Goal: Task Accomplishment & Management: Use online tool/utility

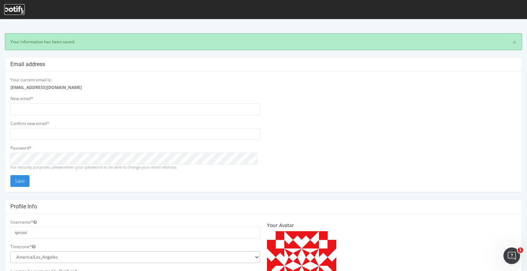
click at [21, 8] on icon at bounding box center [14, 10] width 20 height 8
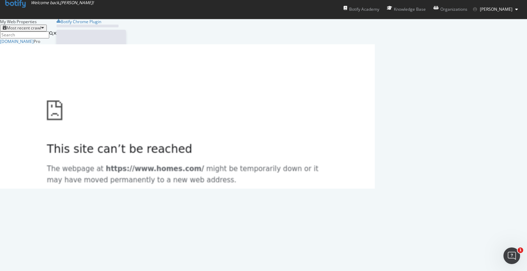
scroll to position [145, 369]
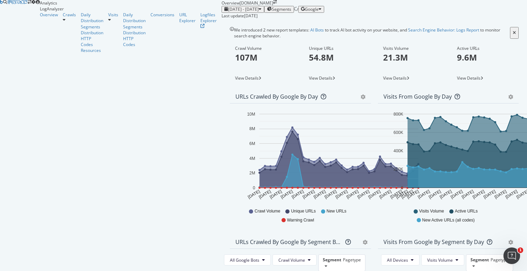
click at [272, 12] on span "Segments" at bounding box center [281, 9] width 19 height 5
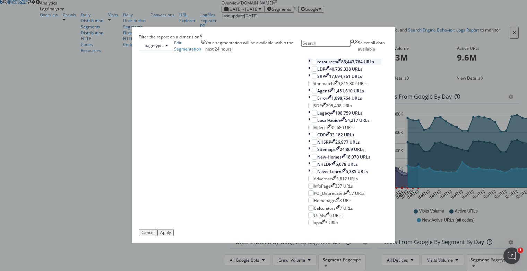
click at [308, 65] on icon "modal" at bounding box center [309, 62] width 2 height 6
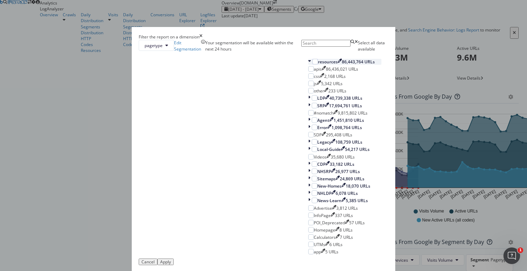
click at [308, 65] on icon "modal" at bounding box center [309, 62] width 3 height 6
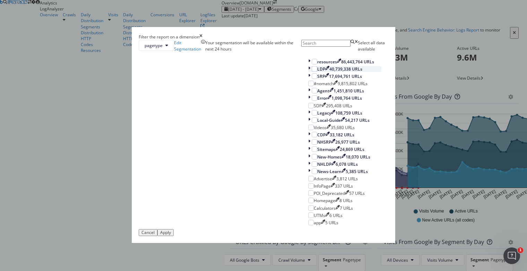
click at [308, 72] on icon "modal" at bounding box center [309, 69] width 2 height 6
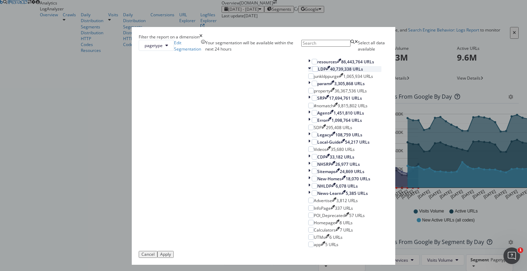
click at [308, 72] on icon "modal" at bounding box center [309, 69] width 3 height 6
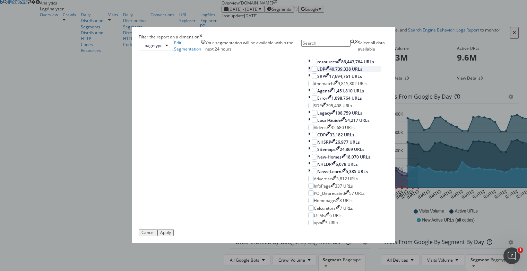
click at [308, 72] on icon "modal" at bounding box center [309, 69] width 2 height 6
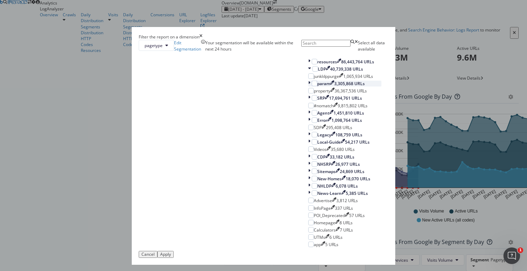
click at [308, 87] on icon "modal" at bounding box center [309, 84] width 2 height 6
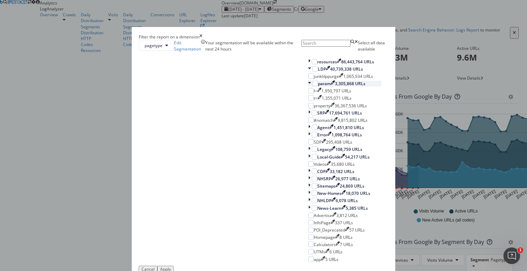
click at [308, 87] on icon "modal" at bounding box center [309, 84] width 3 height 6
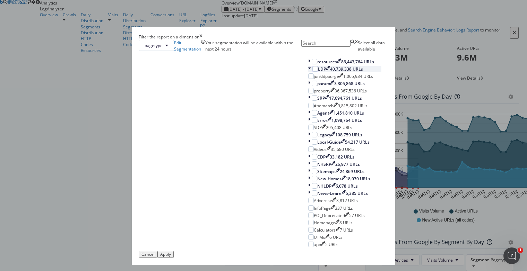
click at [308, 72] on icon "modal" at bounding box center [309, 69] width 3 height 6
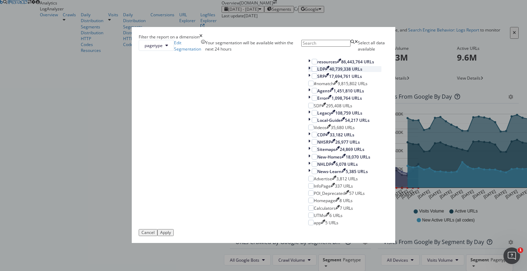
click at [308, 72] on icon "modal" at bounding box center [309, 69] width 2 height 6
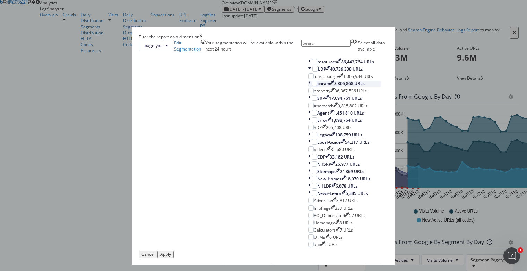
click at [308, 87] on div "modal" at bounding box center [309, 84] width 3 height 6
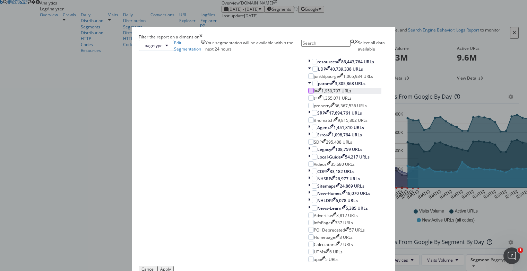
click at [308, 94] on div "modal" at bounding box center [311, 91] width 6 height 6
click at [171, 267] on div "Apply" at bounding box center [165, 269] width 11 height 5
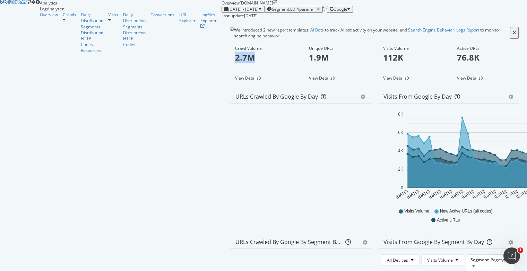
drag, startPoint x: 91, startPoint y: 82, endPoint x: 111, endPoint y: 82, distance: 20.1
click at [235, 63] on p "2.7M" at bounding box center [263, 58] width 56 height 12
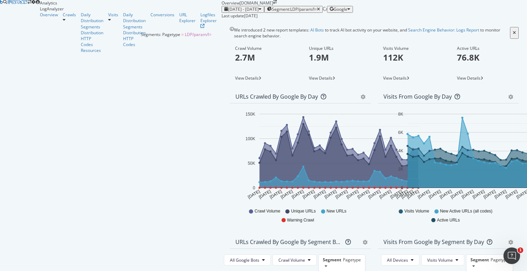
click at [272, 12] on span "Segment: LDP/param/l=" at bounding box center [294, 9] width 45 height 5
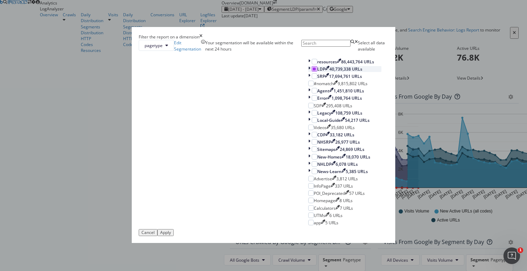
click at [312, 71] on icon "modal" at bounding box center [313, 68] width 3 height 3
click at [308, 79] on div "SRP 17,694,761 URLs" at bounding box center [344, 76] width 73 height 6
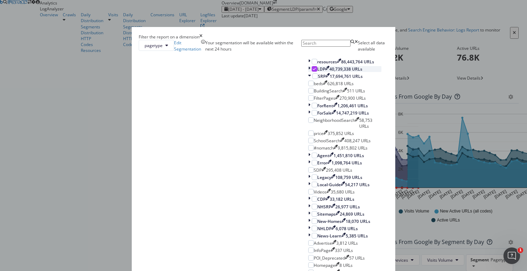
click at [311, 72] on div "modal" at bounding box center [314, 69] width 6 height 6
click at [202, 34] on icon "times" at bounding box center [200, 37] width 3 height 6
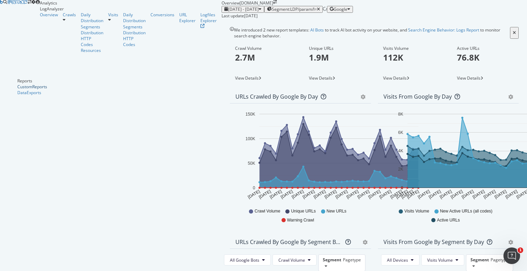
click at [31, 90] on div "CustomReports" at bounding box center [32, 87] width 30 height 6
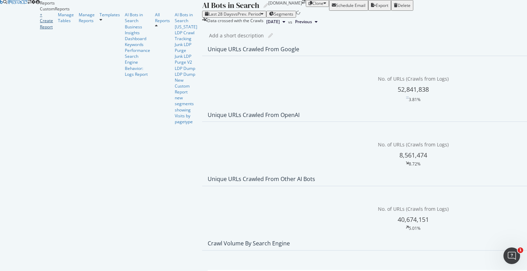
click at [47, 29] on div "+ Create Report" at bounding box center [46, 21] width 13 height 18
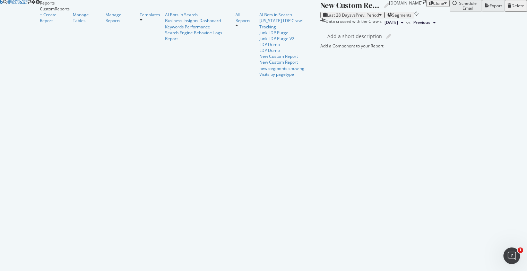
click at [320, 11] on div "New Custom Report" at bounding box center [350, 5] width 60 height 11
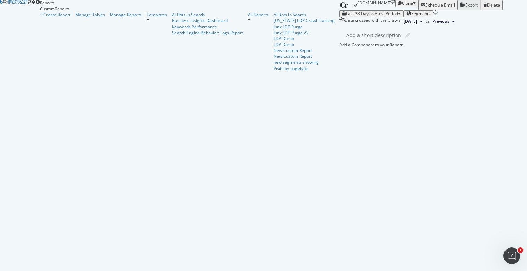
type input "C"
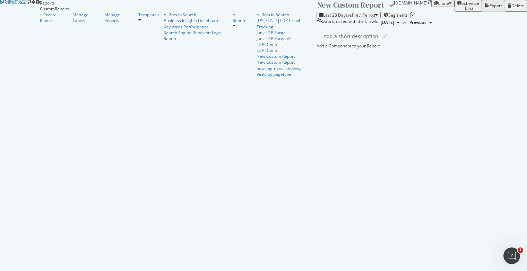
type input "B"
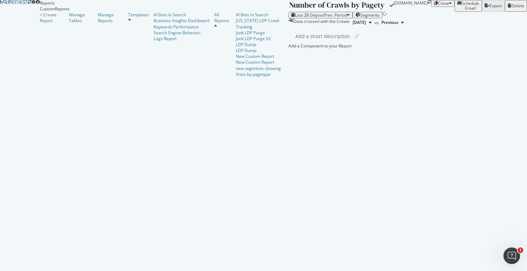
type input "Number of Crawls by Pagetype"
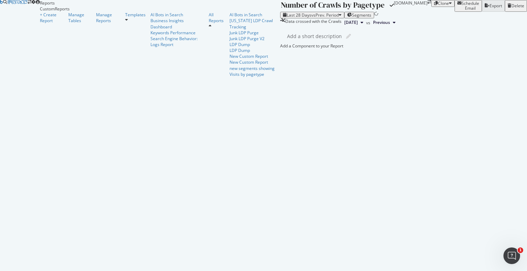
click at [280, 49] on div at bounding box center [280, 46] width 0 height 6
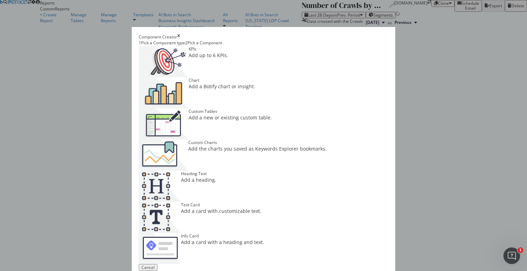
click at [315, 140] on div "Custom Charts Add the charts you saved as Keywords Explorer bookmarks." at bounding box center [257, 155] width 138 height 31
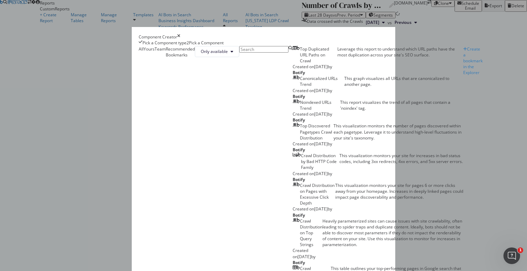
click at [142, 46] on div "Pick a Component type" at bounding box center [164, 43] width 44 height 6
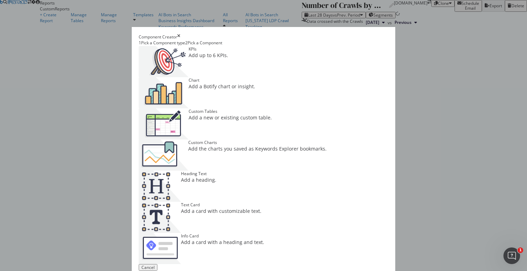
click at [255, 87] on div "Add a Botify chart or insight." at bounding box center [221, 86] width 67 height 7
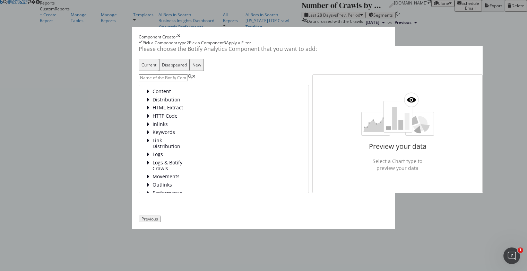
click at [139, 81] on input "modal" at bounding box center [163, 77] width 49 height 7
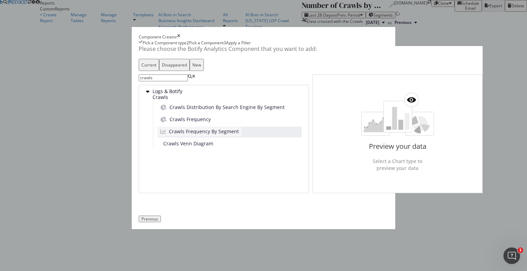
type input "crawls"
click at [169, 135] on span "Crawls Frequency By Segment" at bounding box center [204, 131] width 70 height 7
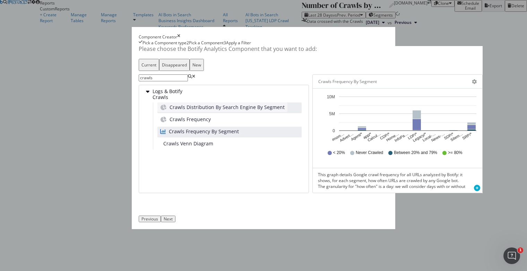
click at [169, 111] on span "Crawls Distribution By Search Engine By Segment" at bounding box center [226, 107] width 115 height 7
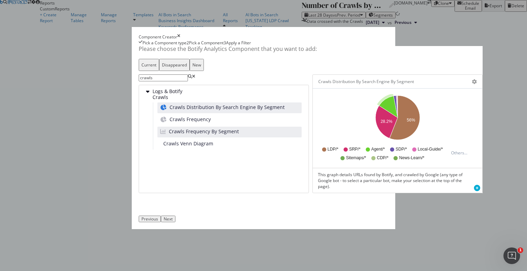
click at [173, 222] on div "Next" at bounding box center [168, 219] width 9 height 5
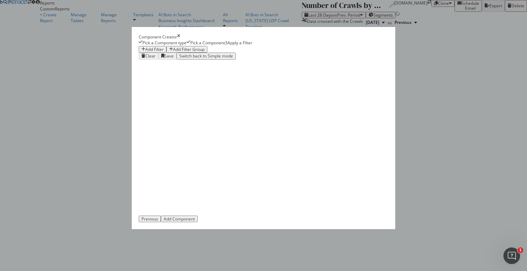
click at [145, 52] on div "Add Filter" at bounding box center [154, 49] width 18 height 5
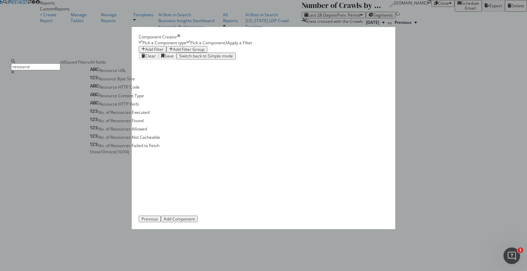
click at [113, 155] on span "Show 10 more" at bounding box center [103, 152] width 26 height 6
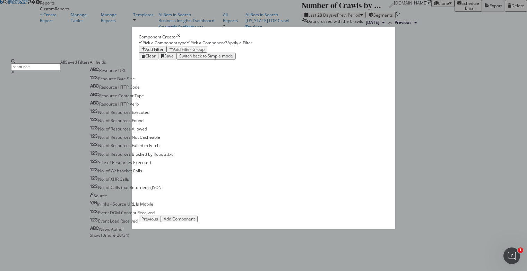
click at [60, 70] on input "resource" at bounding box center [35, 66] width 49 height 7
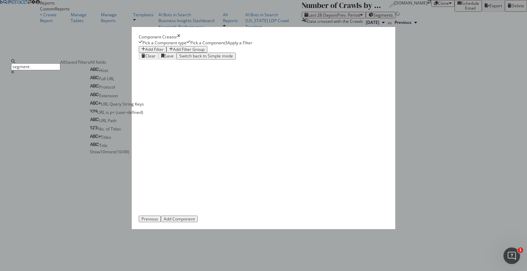
type input "segment"
click at [100, 155] on div "Show 10 more ( 10 / 49 )" at bounding box center [117, 152] width 54 height 6
click at [102, 155] on span "Show 10 more" at bounding box center [103, 152] width 26 height 6
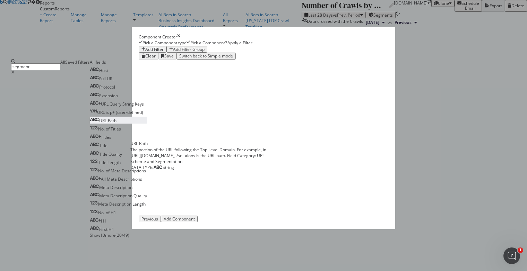
scroll to position [54, 0]
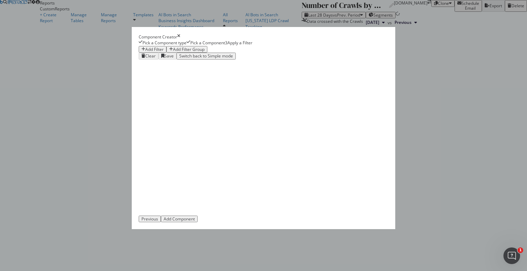
click at [195, 222] on div "Add Component" at bounding box center [179, 219] width 31 height 5
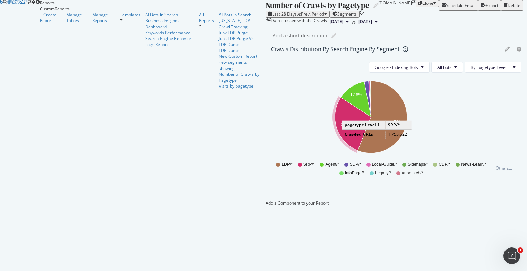
click at [335, 141] on icon "A chart." at bounding box center [353, 124] width 36 height 53
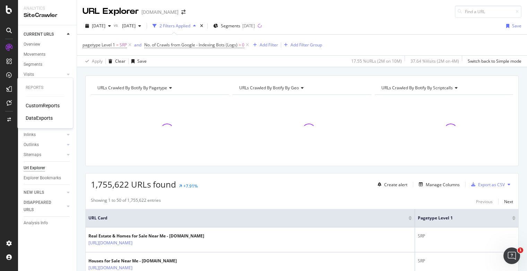
click at [39, 105] on div "CustomReports" at bounding box center [43, 105] width 34 height 7
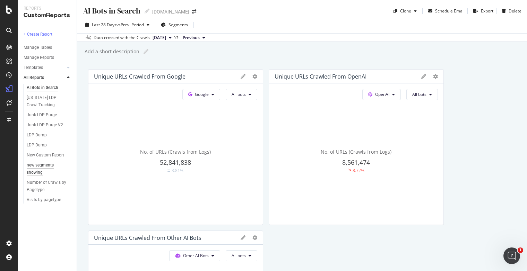
click at [41, 172] on div "new segments showing" at bounding box center [46, 169] width 39 height 15
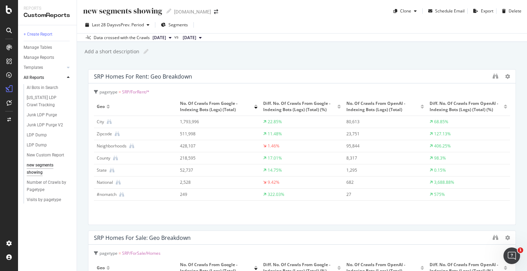
click at [498, 77] on div at bounding box center [500, 76] width 17 height 7
click at [505, 75] on icon at bounding box center [507, 76] width 5 height 5
click at [505, 77] on icon at bounding box center [507, 76] width 5 height 5
click at [505, 74] on icon at bounding box center [507, 76] width 5 height 5
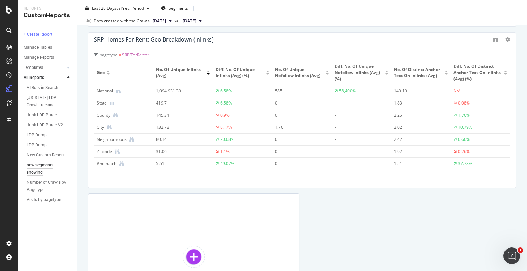
scroll to position [364, 0]
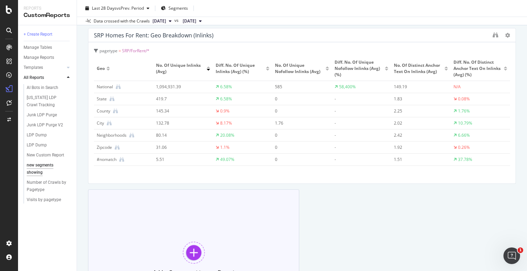
click at [198, 253] on div at bounding box center [194, 253] width 22 height 22
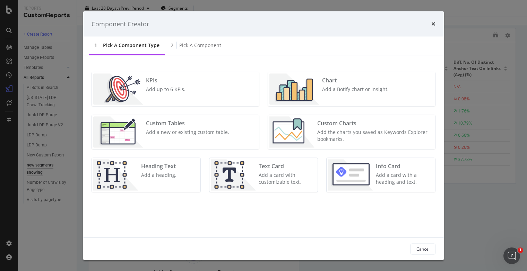
click at [157, 139] on div "Custom Tables Add a new or existing custom table." at bounding box center [187, 132] width 89 height 31
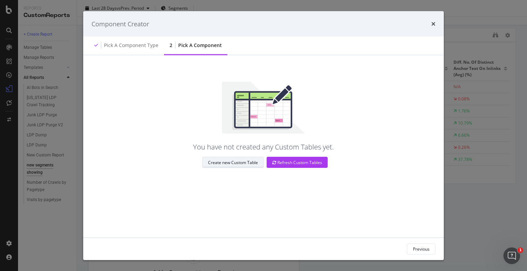
click at [246, 159] on div "Create new Custom Table" at bounding box center [233, 162] width 50 height 6
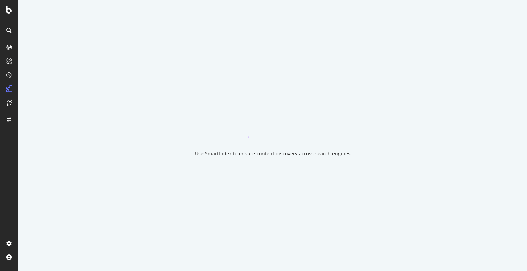
click at [240, 155] on div "Use SmartIndex to ensure content discovery across search engines" at bounding box center [273, 153] width 156 height 7
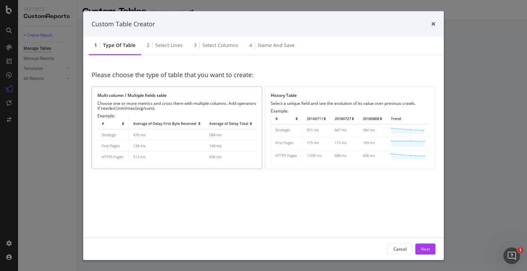
click at [153, 99] on div "Multi column / Multiple fields table Choose one or more metrics and cross them …" at bounding box center [176, 127] width 170 height 83
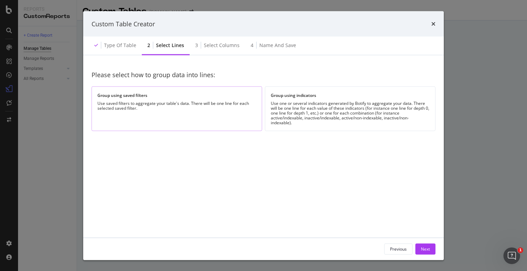
click at [202, 100] on div "Group using saved filters Use saved filters to aggregate your table's data. The…" at bounding box center [176, 108] width 170 height 45
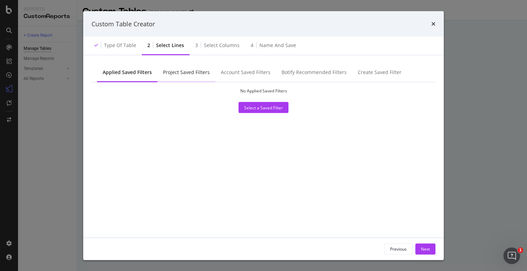
click at [190, 75] on div "Project Saved Filters" at bounding box center [186, 72] width 47 height 7
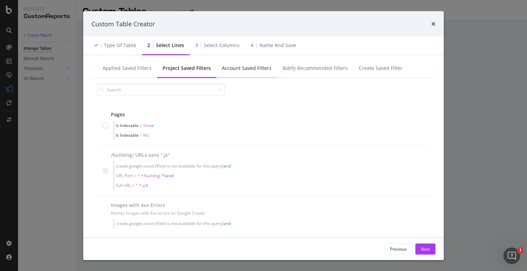
click at [232, 71] on div "Account Saved Filters" at bounding box center [247, 68] width 50 height 7
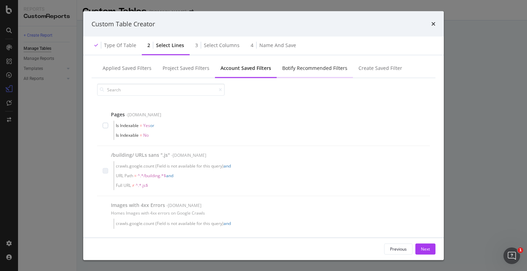
click at [301, 66] on div "Botify Recommended Filters" at bounding box center [314, 68] width 65 height 7
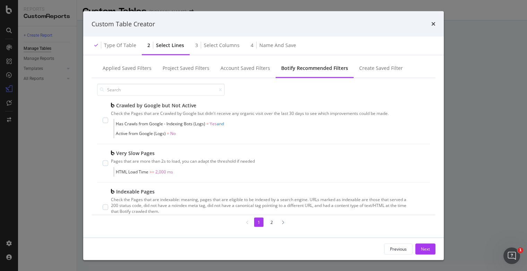
scroll to position [43, 0]
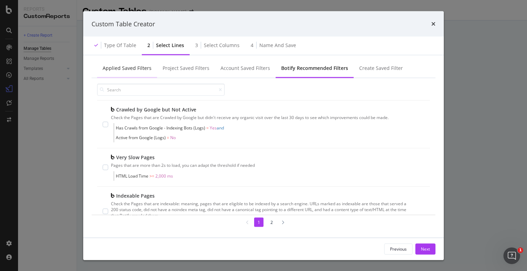
click at [125, 70] on div "Applied Saved Filters" at bounding box center [127, 68] width 49 height 7
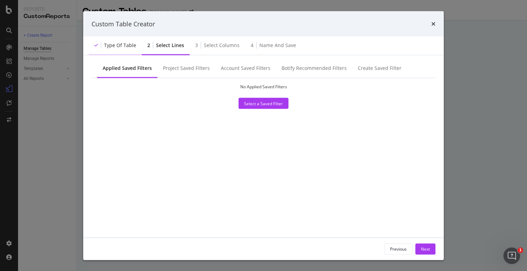
click at [119, 49] on div "Type of table" at bounding box center [115, 45] width 53 height 19
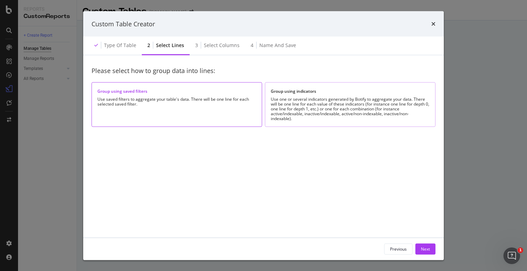
click at [307, 95] on div "Group using indicators Use one or several indicators generated by Botify to agg…" at bounding box center [350, 104] width 170 height 45
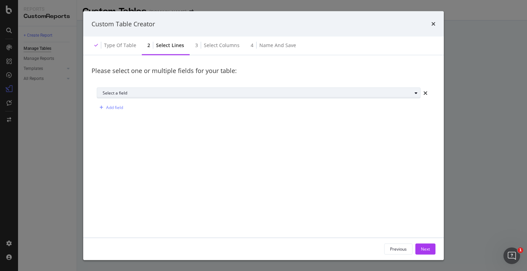
click at [152, 88] on div "Select a field" at bounding box center [261, 93] width 317 height 10
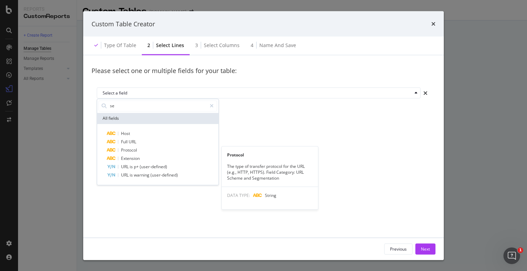
type input "s"
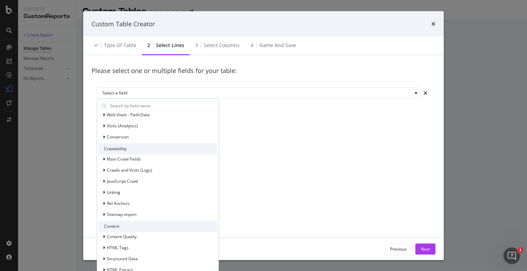
scroll to position [77, 0]
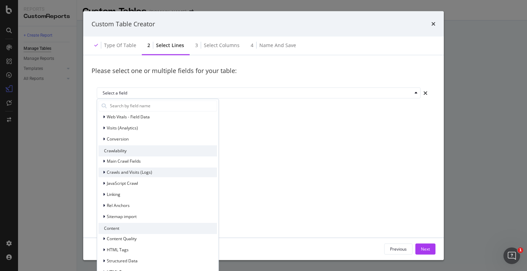
click at [105, 173] on div "modal" at bounding box center [105, 172] width 4 height 7
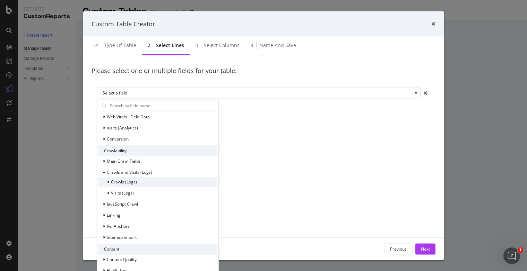
click at [108, 183] on icon "modal" at bounding box center [108, 182] width 2 height 4
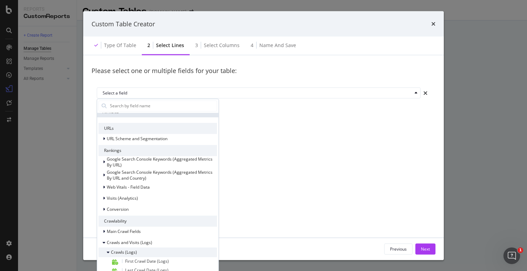
scroll to position [0, 0]
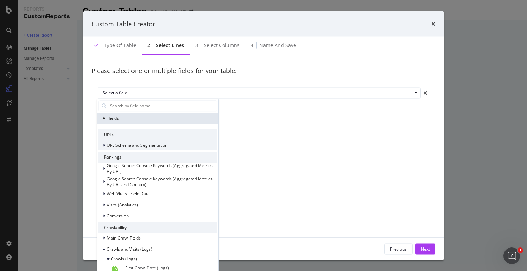
click at [103, 145] on icon "modal" at bounding box center [104, 145] width 2 height 4
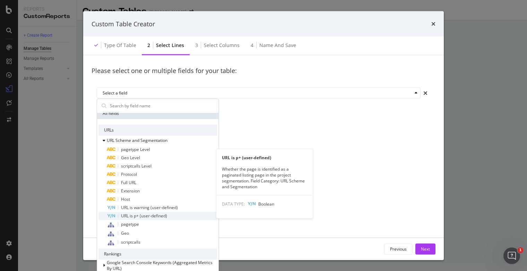
scroll to position [8, 0]
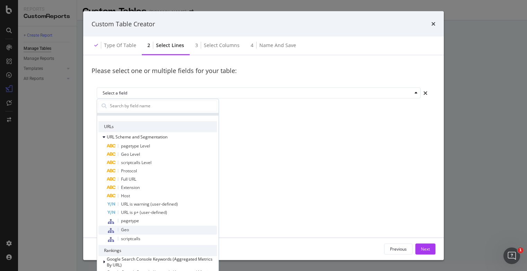
click at [126, 230] on span "Geo" at bounding box center [125, 230] width 8 height 6
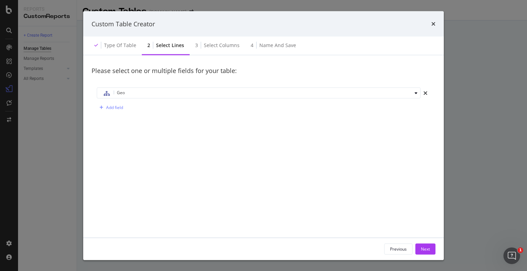
click at [112, 102] on div "Geo Add field" at bounding box center [263, 100] width 344 height 36
click at [112, 102] on div "Add field" at bounding box center [110, 107] width 26 height 10
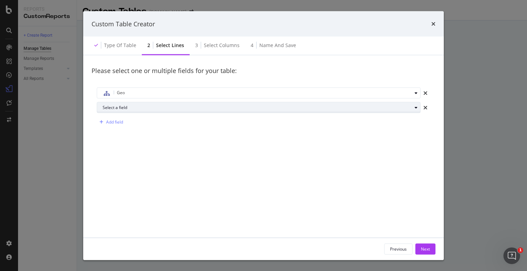
click at [125, 106] on div "Select a field" at bounding box center [257, 107] width 309 height 4
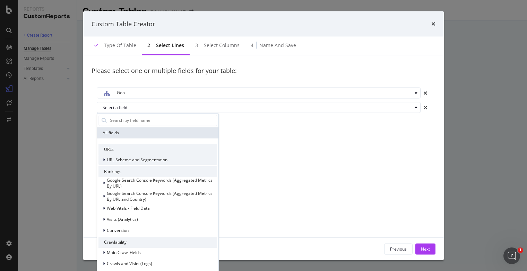
click at [103, 158] on icon "modal" at bounding box center [104, 160] width 2 height 4
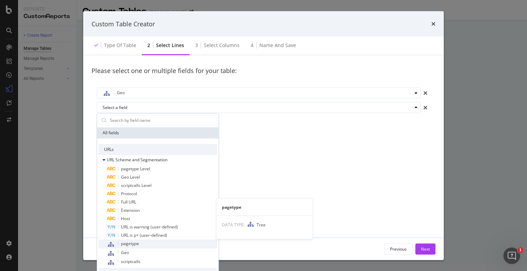
click at [122, 245] on span "pagetype" at bounding box center [130, 243] width 18 height 6
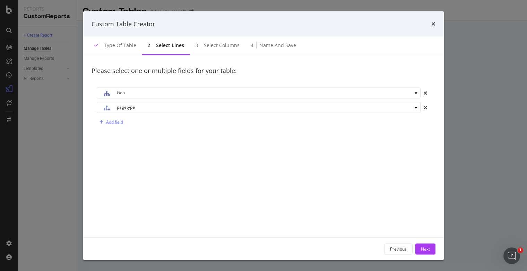
click at [114, 123] on div "Add field" at bounding box center [114, 122] width 17 height 6
click at [114, 123] on div "Select a field" at bounding box center [257, 122] width 309 height 4
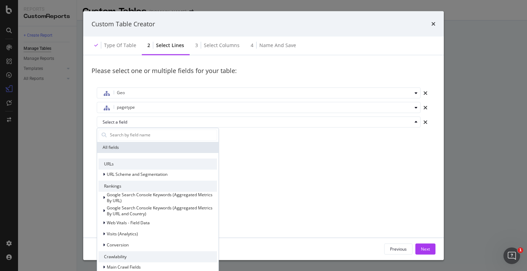
click at [114, 123] on div "Select a field" at bounding box center [257, 122] width 309 height 4
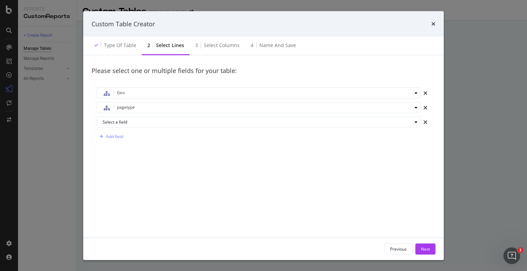
click at [147, 141] on div "Add field" at bounding box center [263, 136] width 333 height 11
click at [211, 47] on div "Select columns" at bounding box center [222, 45] width 36 height 7
click at [423, 121] on icon "times" at bounding box center [425, 122] width 4 height 6
click at [219, 43] on div "Select columns" at bounding box center [222, 45] width 36 height 7
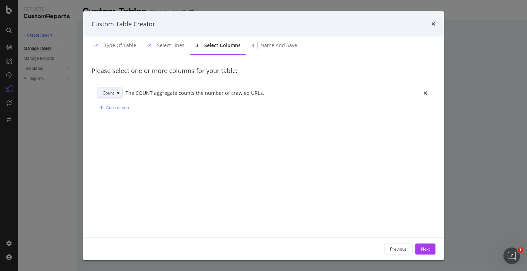
click at [115, 95] on div "Count" at bounding box center [113, 93] width 20 height 10
click at [115, 107] on div "Add column" at bounding box center [117, 108] width 23 height 6
click at [115, 107] on icon "modal" at bounding box center [115, 107] width 3 height 4
click at [120, 118] on div "Count" at bounding box center [111, 119] width 23 height 9
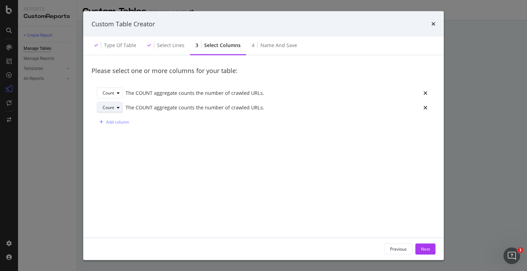
click at [114, 108] on div "modal" at bounding box center [118, 107] width 8 height 4
click at [112, 129] on div "Sum" at bounding box center [109, 131] width 9 height 6
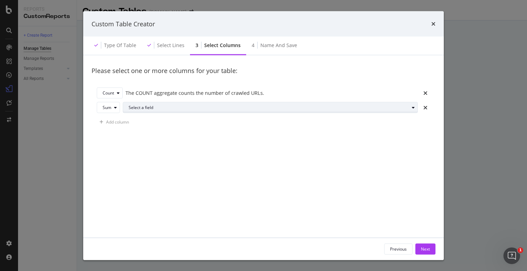
click at [137, 107] on div "Select a field" at bounding box center [269, 107] width 280 height 4
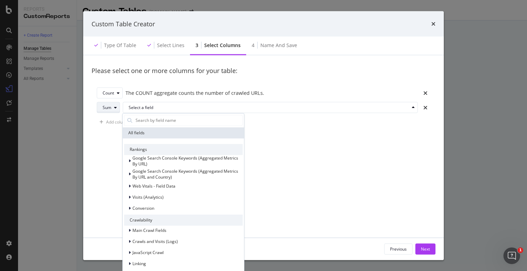
click at [109, 110] on div "Sum" at bounding box center [111, 108] width 17 height 10
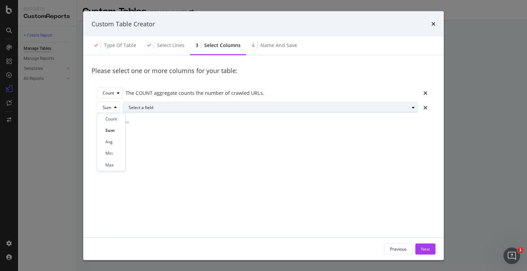
click at [133, 110] on div "Select a field" at bounding box center [273, 108] width 289 height 10
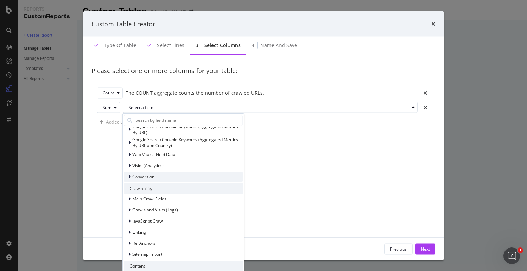
scroll to position [32, 0]
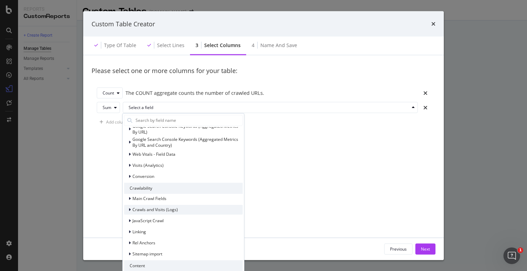
click at [127, 208] on div "Crawls and Visits (Logs)" at bounding box center [151, 209] width 54 height 7
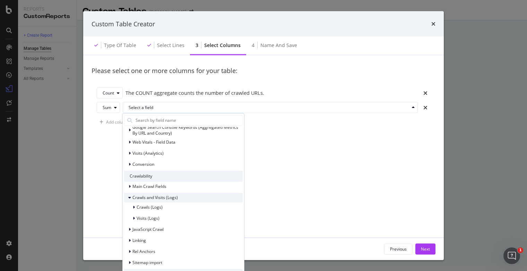
scroll to position [44, 0]
click at [132, 208] on div "Crawls (Logs)" at bounding box center [143, 207] width 38 height 7
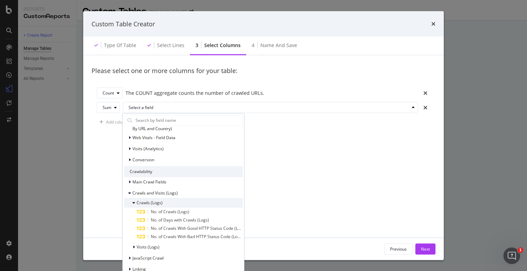
scroll to position [49, 0]
click at [154, 212] on span "No. of Crawls (Logs)" at bounding box center [170, 211] width 38 height 6
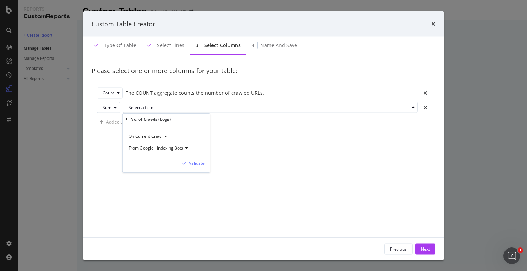
click at [182, 148] on span "From Google - Indexing Bots" at bounding box center [156, 148] width 54 height 6
click at [194, 120] on div "No. of Crawls (Logs)" at bounding box center [166, 119] width 82 height 12
click at [195, 163] on div "Validate" at bounding box center [197, 163] width 16 height 6
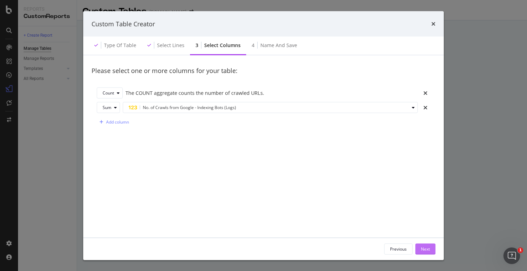
click at [426, 248] on div "Next" at bounding box center [425, 249] width 9 height 6
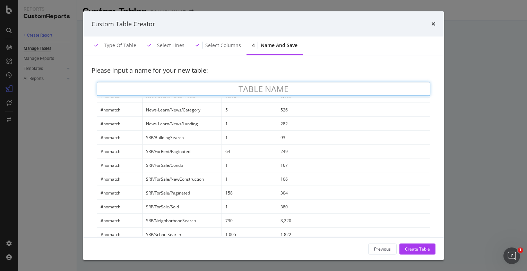
scroll to position [0, 0]
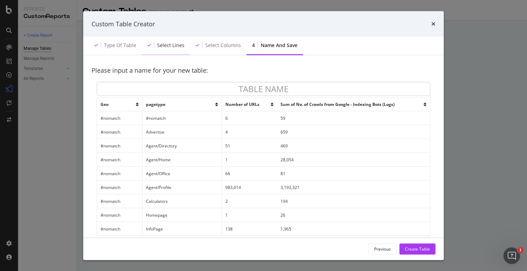
click at [167, 46] on div "Select lines" at bounding box center [170, 45] width 27 height 7
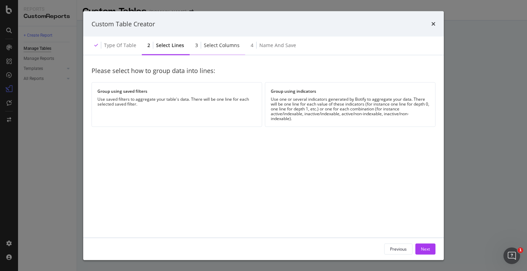
click at [216, 46] on div "Select columns" at bounding box center [222, 45] width 36 height 7
click at [220, 45] on div "Select columns" at bounding box center [222, 45] width 36 height 7
click at [121, 48] on div "Type of table" at bounding box center [120, 45] width 32 height 7
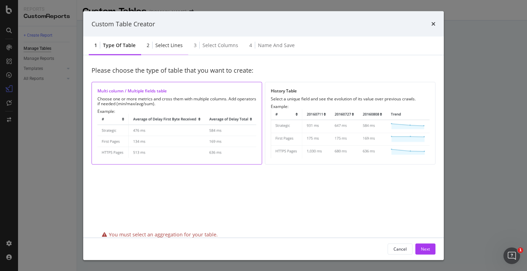
click at [161, 50] on div "2 Select lines" at bounding box center [164, 45] width 47 height 19
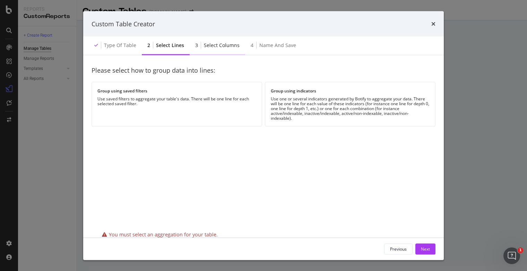
click at [220, 50] on div "3 Select columns" at bounding box center [216, 45] width 55 height 19
click at [274, 111] on div "Use one or several indicators generated by Botify to aggregate your data. There…" at bounding box center [350, 109] width 159 height 24
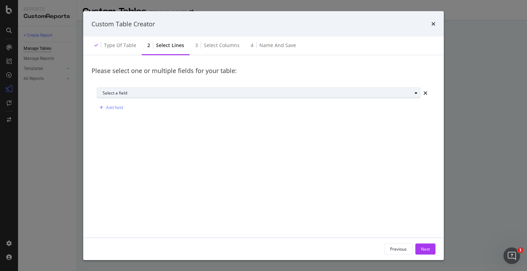
click at [159, 92] on div "Select a field" at bounding box center [257, 93] width 309 height 4
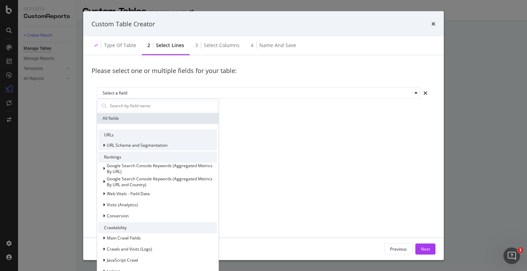
click at [103, 144] on icon "modal" at bounding box center [104, 145] width 2 height 4
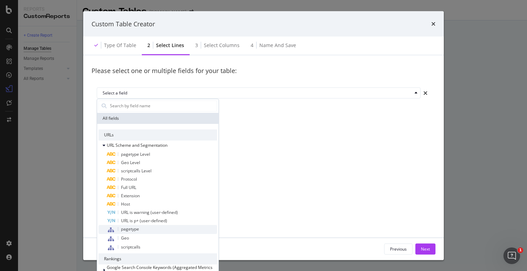
click at [127, 231] on span "pagetype" at bounding box center [130, 229] width 18 height 6
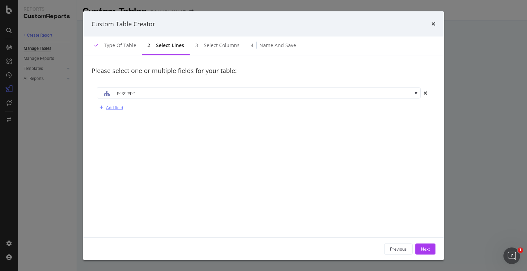
click at [116, 108] on div "Add field" at bounding box center [114, 108] width 17 height 6
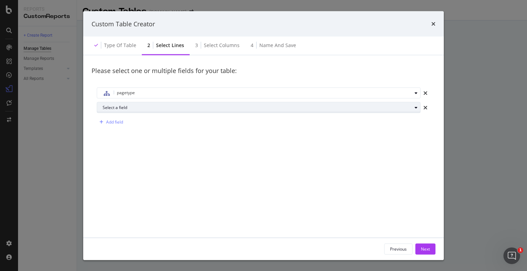
click at [116, 108] on div "Select a field" at bounding box center [257, 107] width 309 height 4
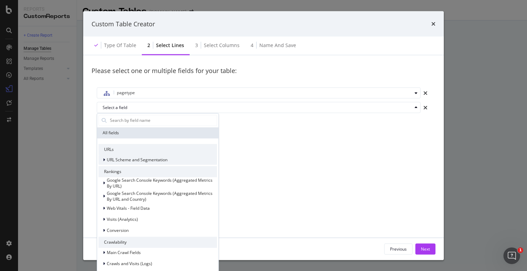
click at [105, 158] on div "modal" at bounding box center [105, 159] width 4 height 7
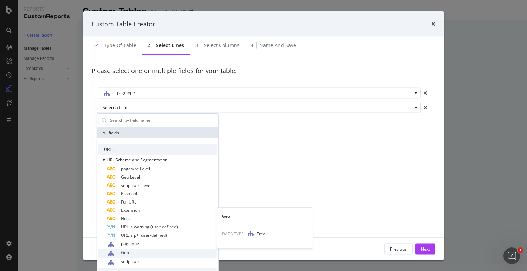
click at [120, 255] on div "Geo" at bounding box center [162, 252] width 110 height 9
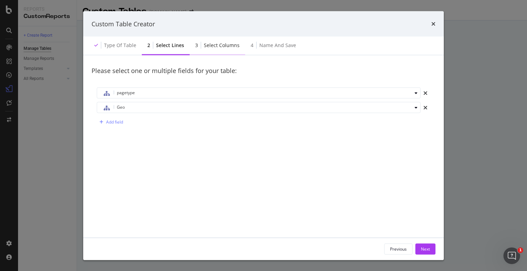
click at [227, 48] on div "Select columns" at bounding box center [222, 45] width 36 height 7
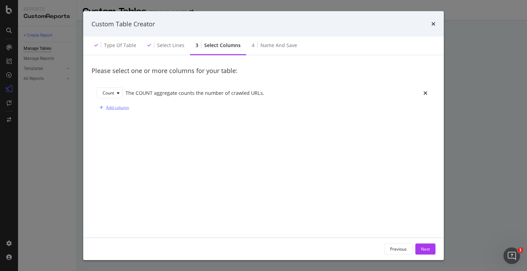
click at [117, 106] on div "Add column" at bounding box center [117, 108] width 23 height 6
click at [114, 110] on div "Sum" at bounding box center [111, 108] width 17 height 10
click at [112, 131] on div "Sum" at bounding box center [109, 131] width 9 height 6
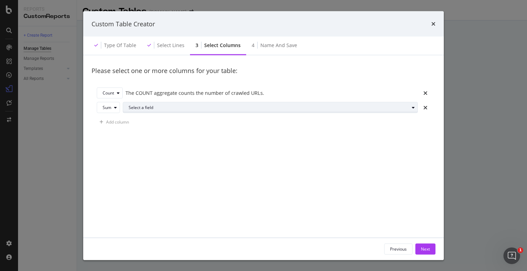
click at [146, 106] on div "Select a field" at bounding box center [269, 107] width 280 height 4
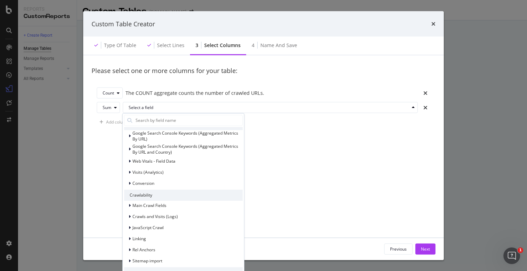
scroll to position [26, 0]
click at [129, 216] on icon "modal" at bounding box center [130, 215] width 2 height 4
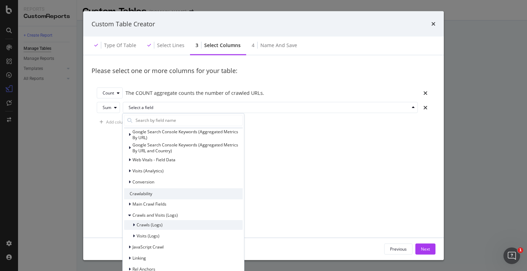
click at [131, 227] on div "Crawls (Logs)" at bounding box center [143, 225] width 38 height 7
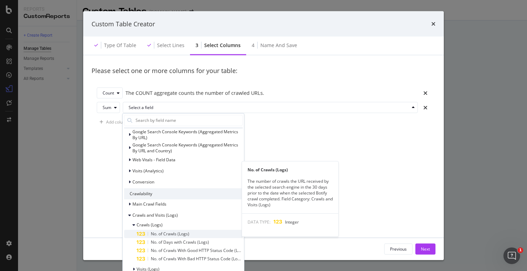
click at [158, 235] on span "No. of Crawls (Logs)" at bounding box center [170, 234] width 38 height 6
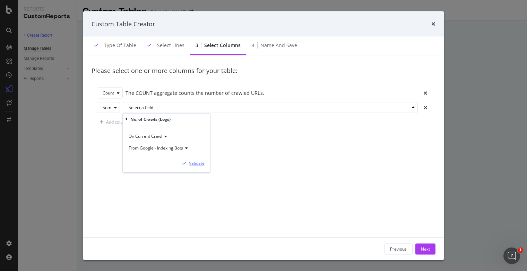
click at [196, 163] on div "Validate" at bounding box center [197, 163] width 16 height 6
click at [114, 123] on div "Add column" at bounding box center [117, 122] width 23 height 6
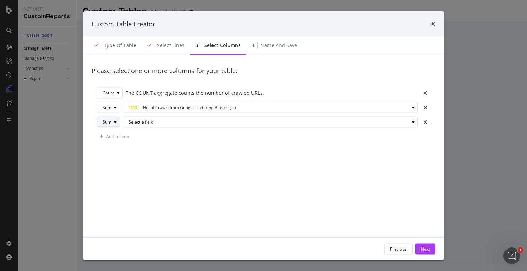
click at [114, 127] on div "Sum" at bounding box center [111, 122] width 17 height 10
click at [112, 157] on div "Avg" at bounding box center [111, 156] width 23 height 9
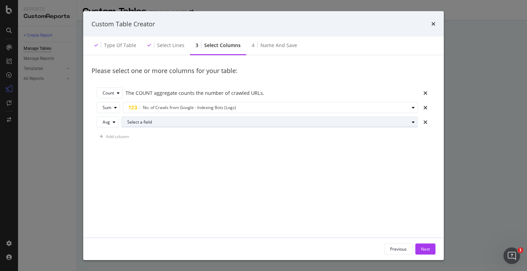
click at [152, 117] on div "Select a field" at bounding box center [272, 122] width 290 height 10
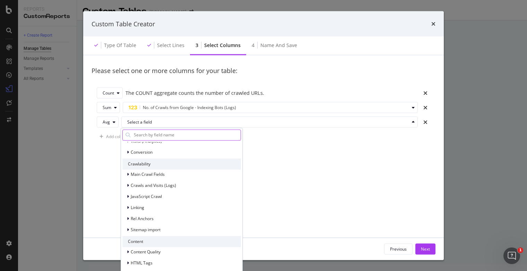
scroll to position [72, 0]
click at [128, 175] on icon "modal" at bounding box center [128, 173] width 2 height 4
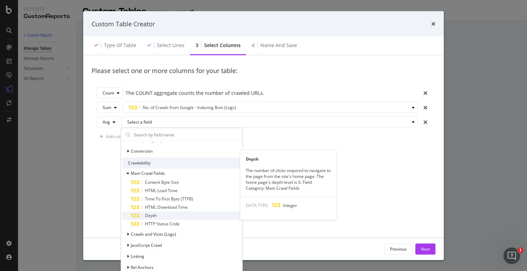
click at [150, 216] on span "Depth" at bounding box center [151, 216] width 12 height 6
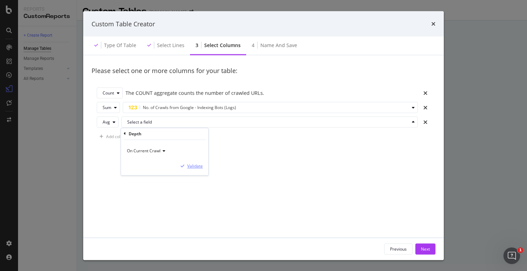
click at [193, 166] on div "Validate" at bounding box center [195, 166] width 16 height 6
click at [113, 134] on div "Add column" at bounding box center [117, 137] width 23 height 6
click at [113, 134] on div "modal" at bounding box center [115, 136] width 8 height 4
click at [111, 171] on div "Avg" at bounding box center [108, 171] width 7 height 6
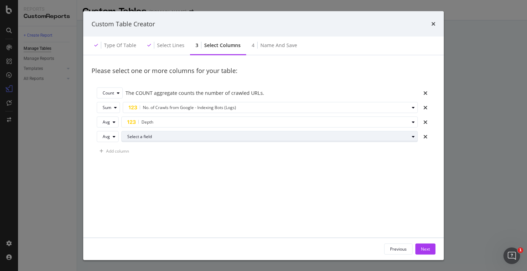
click at [152, 140] on div "Select a field" at bounding box center [272, 137] width 290 height 10
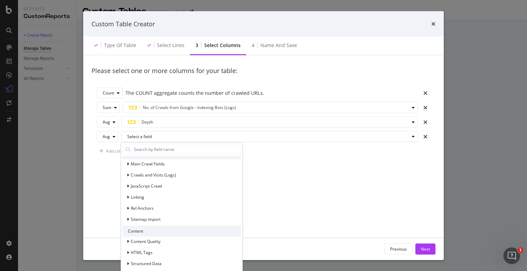
scroll to position [97, 0]
click at [128, 195] on icon "modal" at bounding box center [128, 196] width 2 height 4
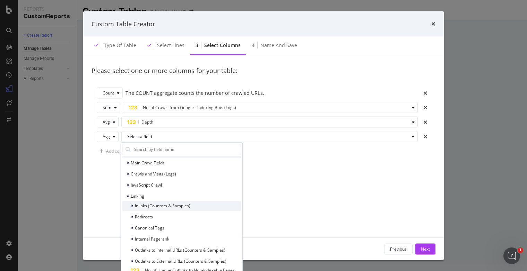
click at [132, 207] on icon "modal" at bounding box center [132, 206] width 2 height 4
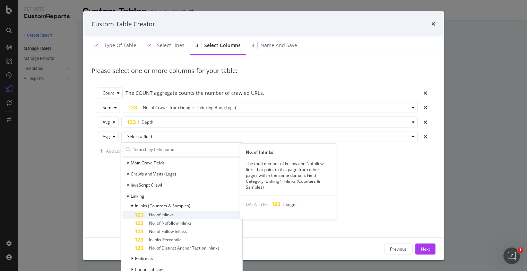
click at [149, 214] on span "No. of Inlinks" at bounding box center [161, 215] width 25 height 6
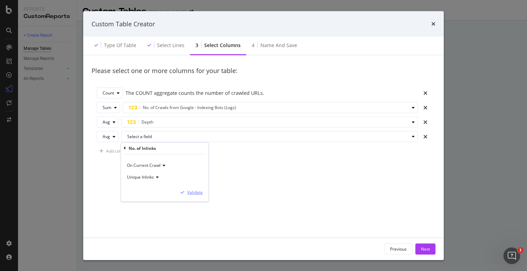
click at [192, 192] on div "Validate" at bounding box center [195, 192] width 16 height 6
click at [112, 148] on div "Add column" at bounding box center [117, 151] width 23 height 6
click at [112, 148] on div "Sum" at bounding box center [111, 151] width 17 height 10
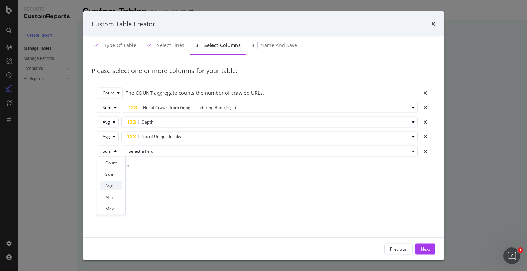
click at [112, 188] on div "Avg" at bounding box center [108, 186] width 7 height 6
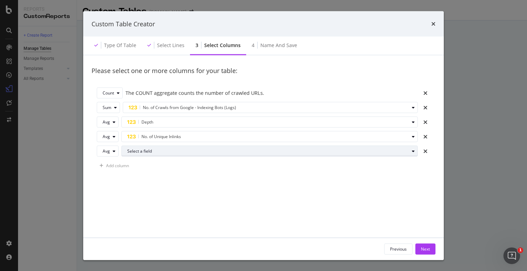
click at [133, 154] on div "Select a field" at bounding box center [272, 151] width 290 height 10
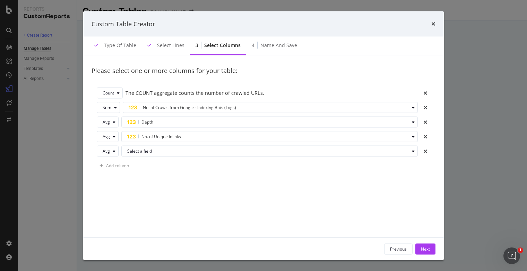
click at [276, 204] on div "Please select one or more columns for your table: Count The COUNT aggregate cou…" at bounding box center [263, 145] width 344 height 170
click at [423, 152] on icon "times" at bounding box center [425, 151] width 4 height 6
click at [420, 246] on button "Next" at bounding box center [425, 249] width 20 height 11
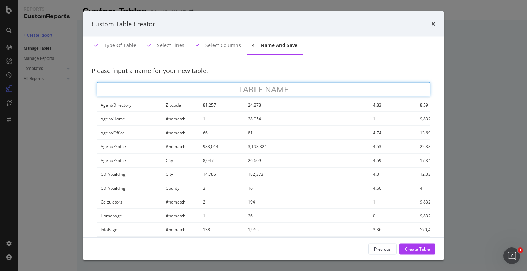
scroll to position [0, 0]
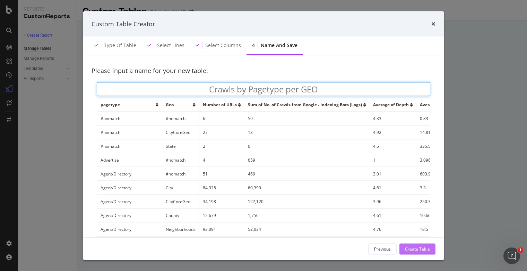
type input "Crawls by Pagetype per GEO"
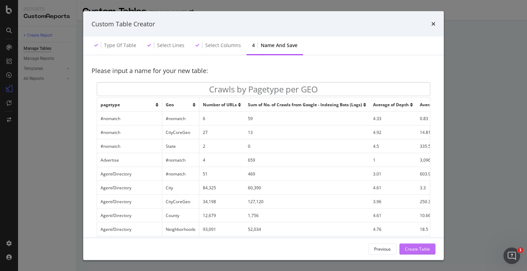
click at [412, 250] on div "Create Table" at bounding box center [417, 249] width 25 height 6
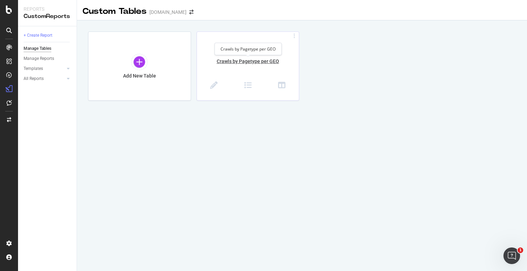
click at [235, 65] on div "Crawls by Pagetype per GEO" at bounding box center [248, 65] width 102 height 15
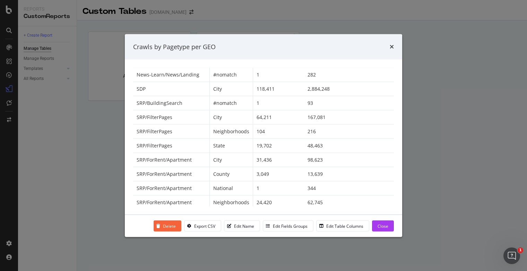
scroll to position [647, 0]
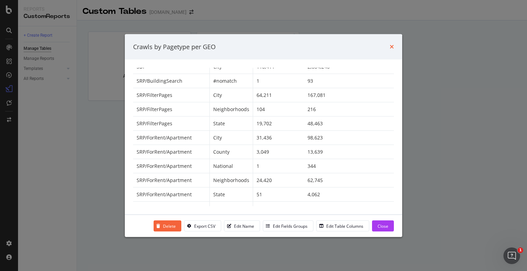
click at [390, 47] on icon "times" at bounding box center [391, 47] width 4 height 6
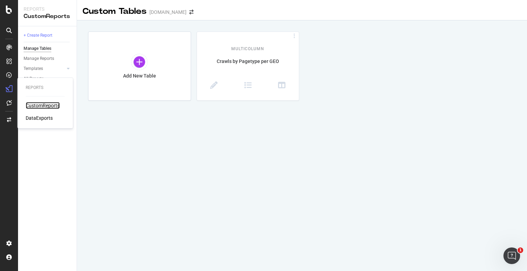
click at [32, 105] on div "CustomReports" at bounding box center [43, 105] width 34 height 7
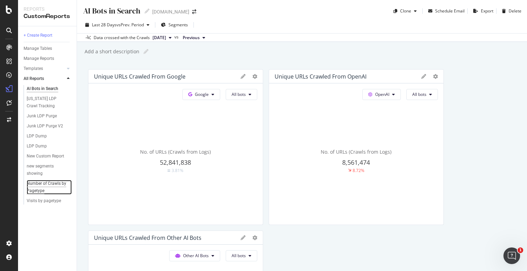
click at [42, 189] on div "Number of Crawls by Pagetype" at bounding box center [47, 187] width 40 height 15
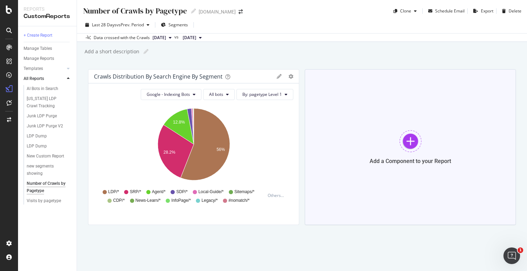
click at [399, 146] on div at bounding box center [410, 141] width 22 height 22
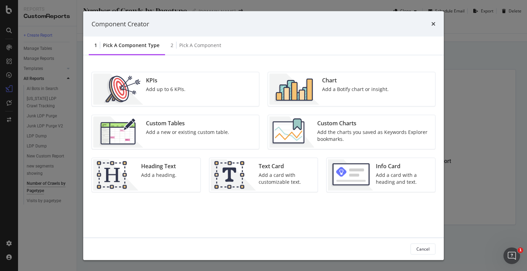
click at [174, 136] on div "Custom Tables Add a new or existing custom table." at bounding box center [187, 132] width 89 height 31
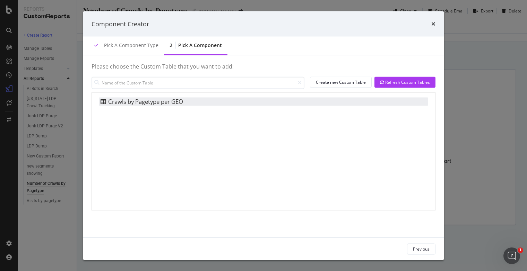
click at [169, 103] on div "Crawls by Pagetype per GEO" at bounding box center [141, 101] width 84 height 8
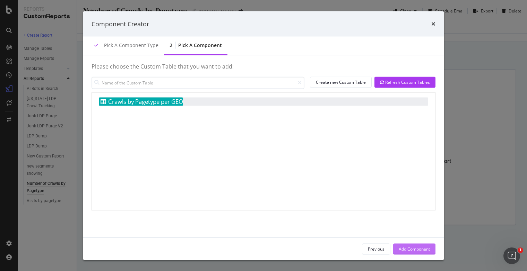
click at [421, 253] on div "Add Component" at bounding box center [413, 249] width 31 height 10
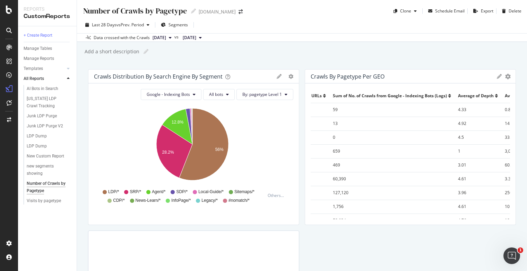
scroll to position [0, 129]
click at [408, 98] on span "Sum of No. of Crawls from Google - Indexing Bots (Logs)" at bounding box center [389, 96] width 114 height 6
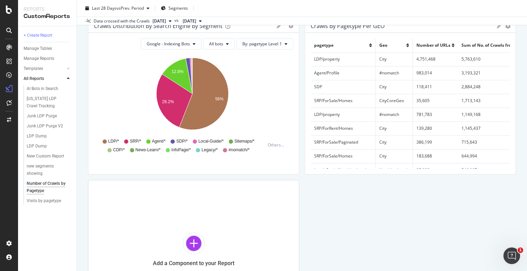
scroll to position [50, 0]
click at [256, 47] on button "By: pagetype Level 1" at bounding box center [264, 44] width 57 height 11
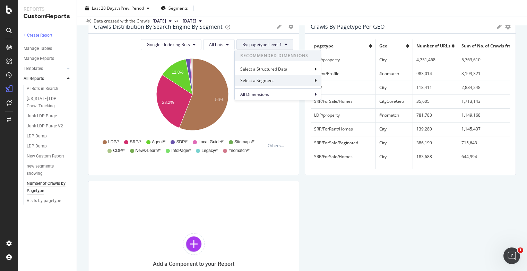
click at [265, 78] on div "Select a Segment" at bounding box center [257, 81] width 35 height 6
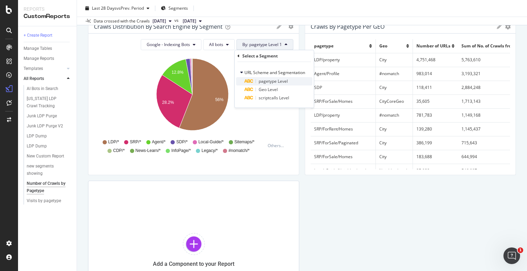
click at [267, 78] on span "pagetype Level" at bounding box center [272, 81] width 29 height 6
click at [257, 73] on icon at bounding box center [256, 73] width 5 height 4
click at [264, 59] on div "pagetype Level" at bounding box center [273, 56] width 73 height 12
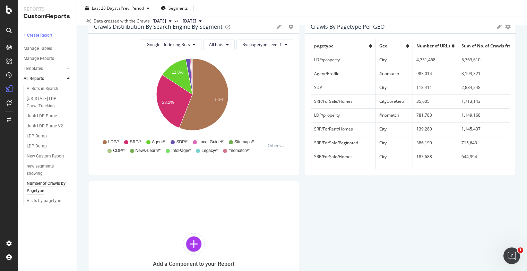
click at [231, 61] on icon "12.8% 28.2% 56%" at bounding box center [192, 96] width 197 height 80
click at [226, 42] on button "All bots" at bounding box center [219, 44] width 32 height 11
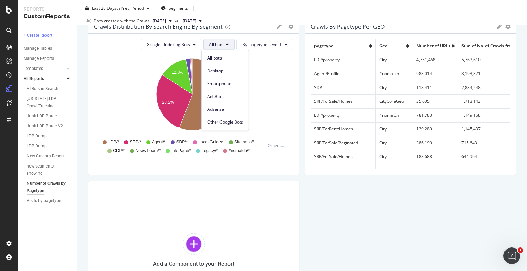
click at [226, 42] on button "All bots" at bounding box center [219, 44] width 32 height 11
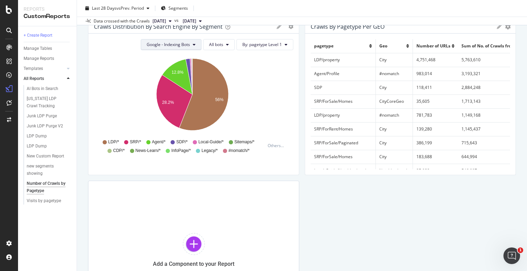
click at [188, 46] on span "Google - Indexing Bots" at bounding box center [168, 45] width 43 height 6
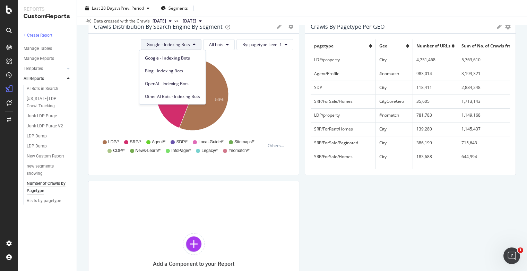
click at [188, 46] on span "Google - Indexing Bots" at bounding box center [168, 45] width 43 height 6
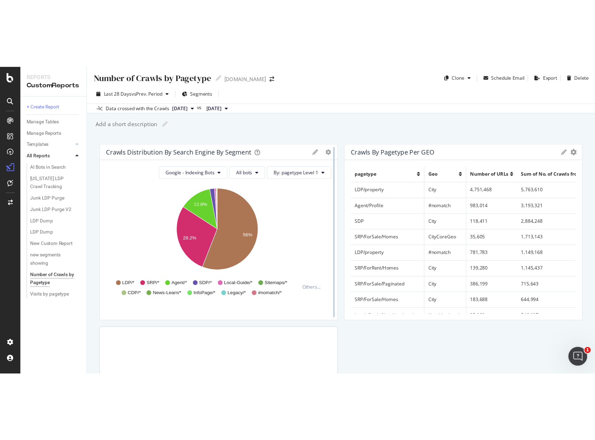
scroll to position [0, 0]
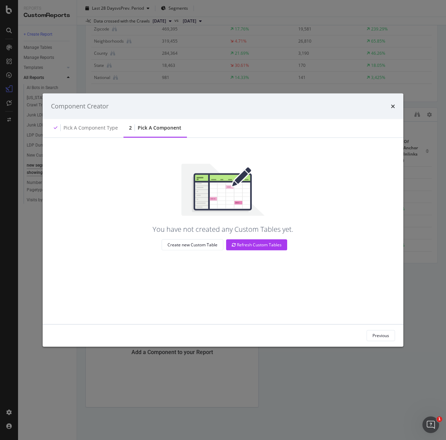
scroll to position [282, 0]
click at [393, 107] on icon "times" at bounding box center [392, 106] width 4 height 6
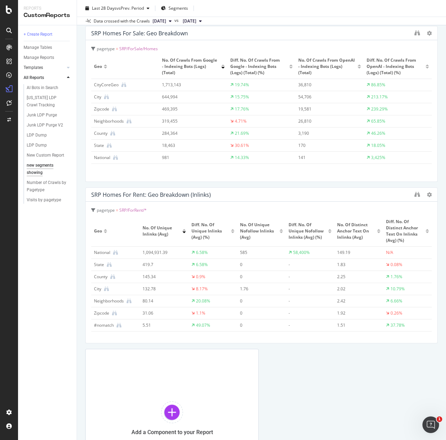
scroll to position [178, 0]
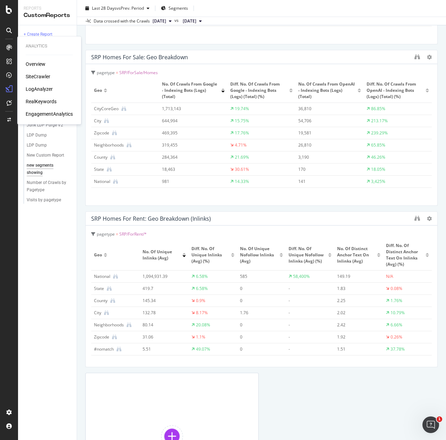
click at [31, 87] on div "LogAnalyzer" at bounding box center [39, 89] width 27 height 7
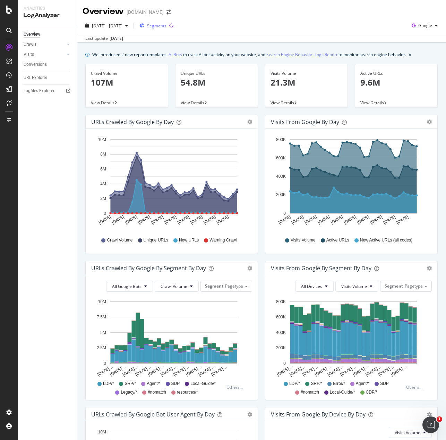
click at [166, 28] on span "Segments" at bounding box center [156, 26] width 19 height 6
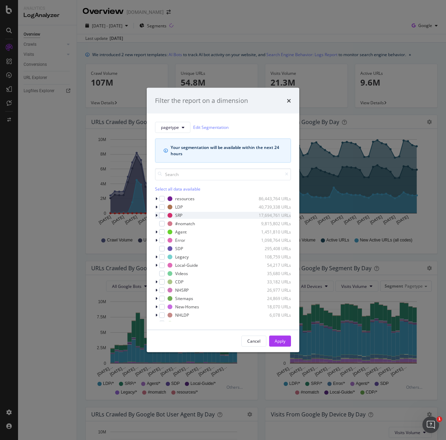
click at [156, 215] on icon "modal" at bounding box center [156, 215] width 2 height 4
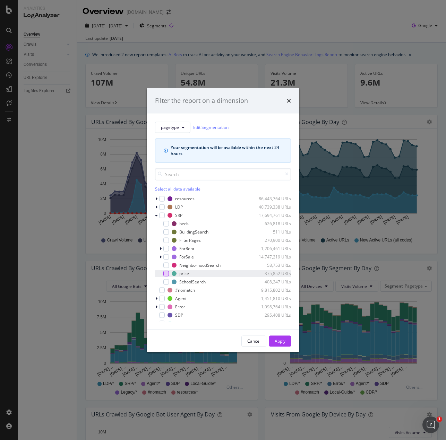
click at [165, 271] on div "modal" at bounding box center [166, 274] width 6 height 6
click at [284, 271] on div "Apply" at bounding box center [279, 341] width 11 height 6
